Goal: Entertainment & Leisure: Consume media (video, audio)

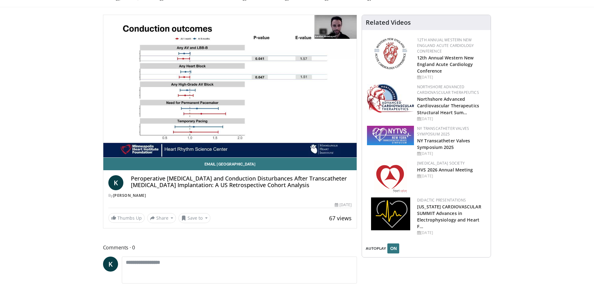
scroll to position [90, 0]
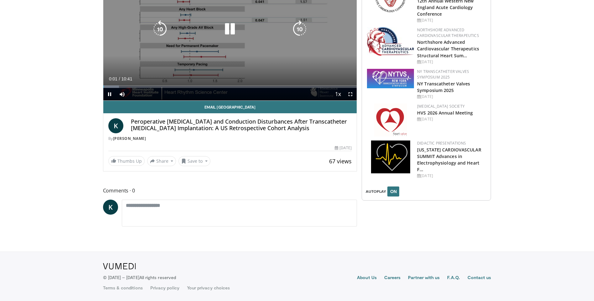
click at [230, 30] on icon "Video Player" at bounding box center [230, 29] width 18 height 18
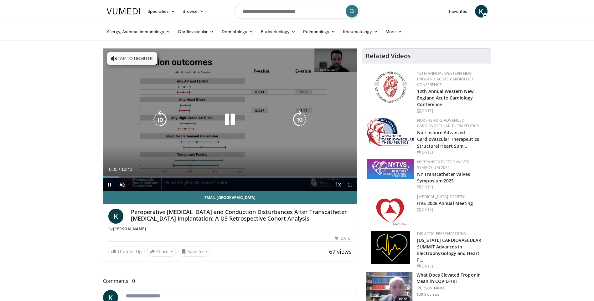
click at [232, 116] on icon "Video Player" at bounding box center [230, 120] width 18 height 18
